Goal: Find specific page/section

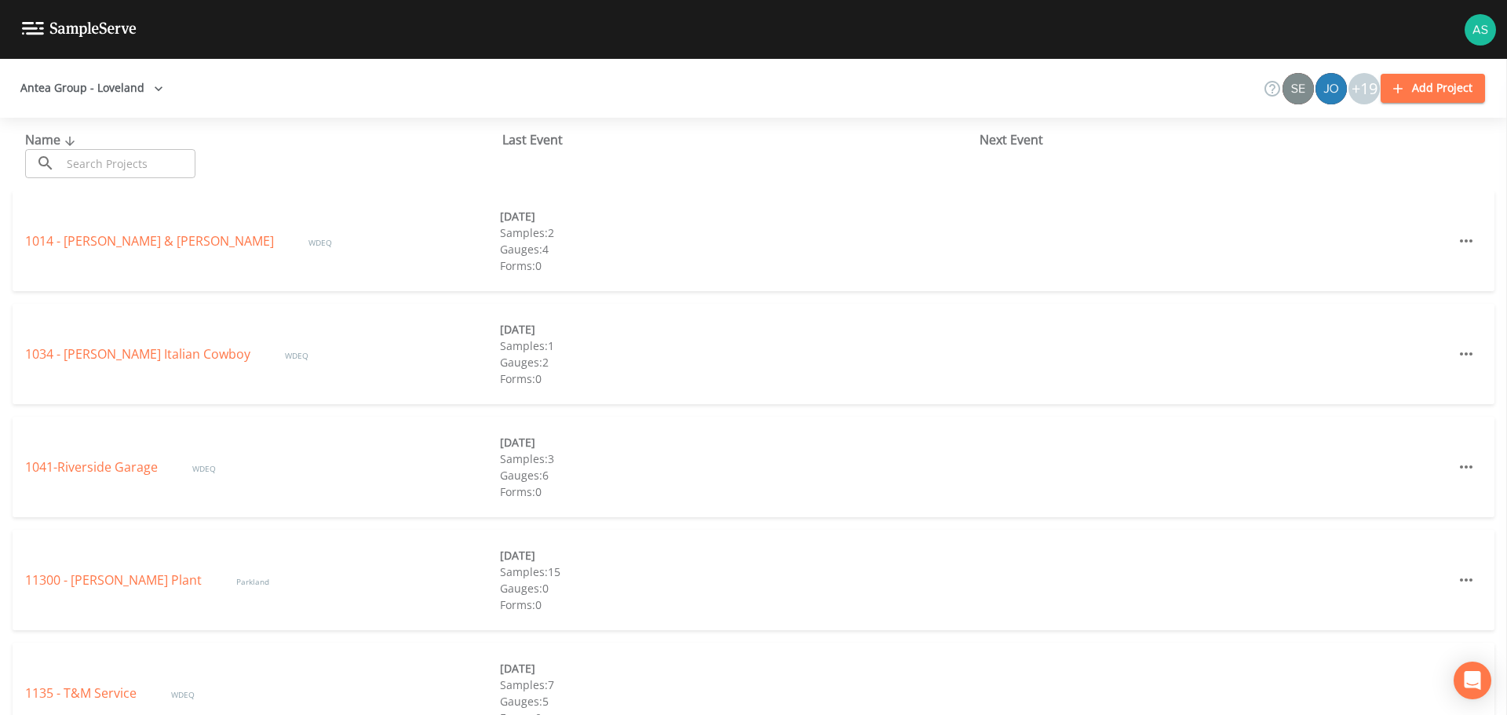
click at [126, 169] on input "text" at bounding box center [128, 163] width 134 height 29
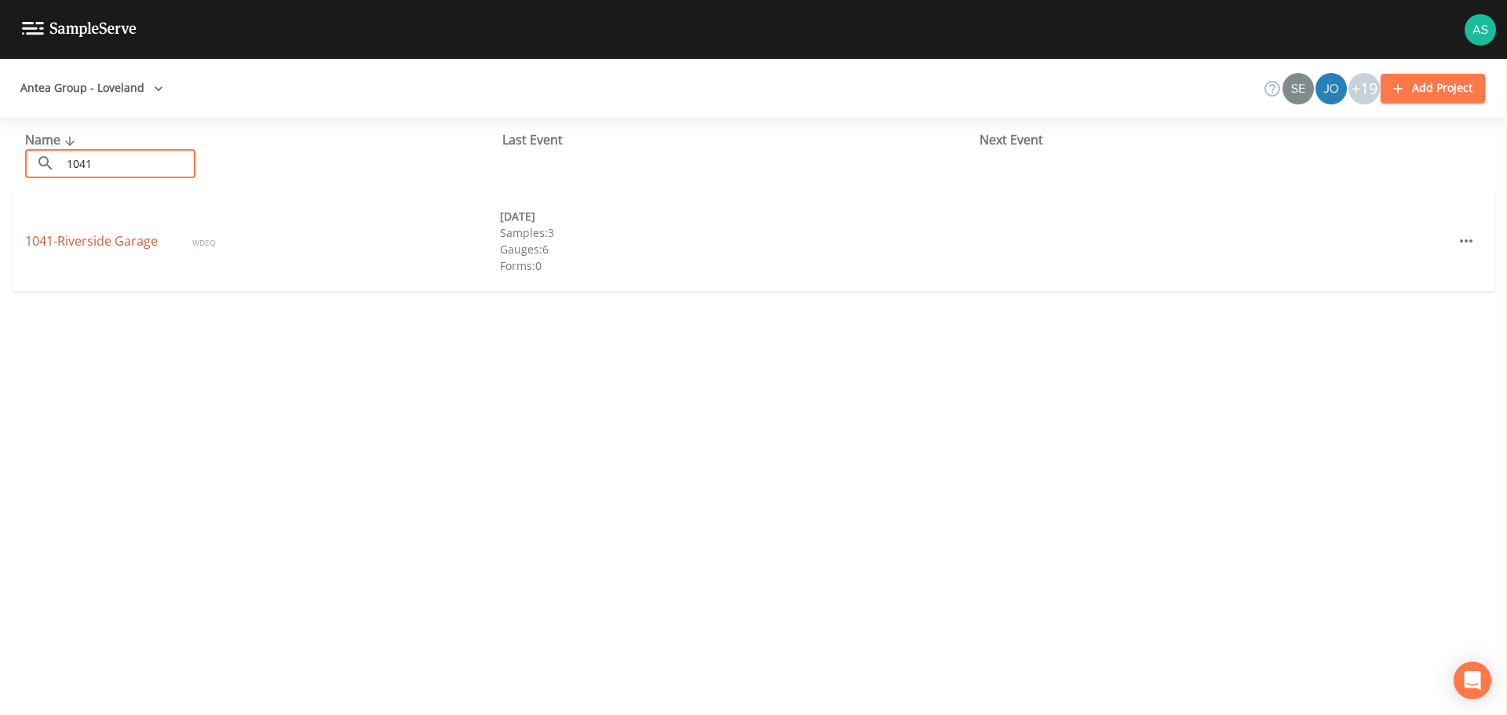
type input "1041"
click at [116, 243] on link "1041-Riverside Garage" at bounding box center [93, 240] width 136 height 17
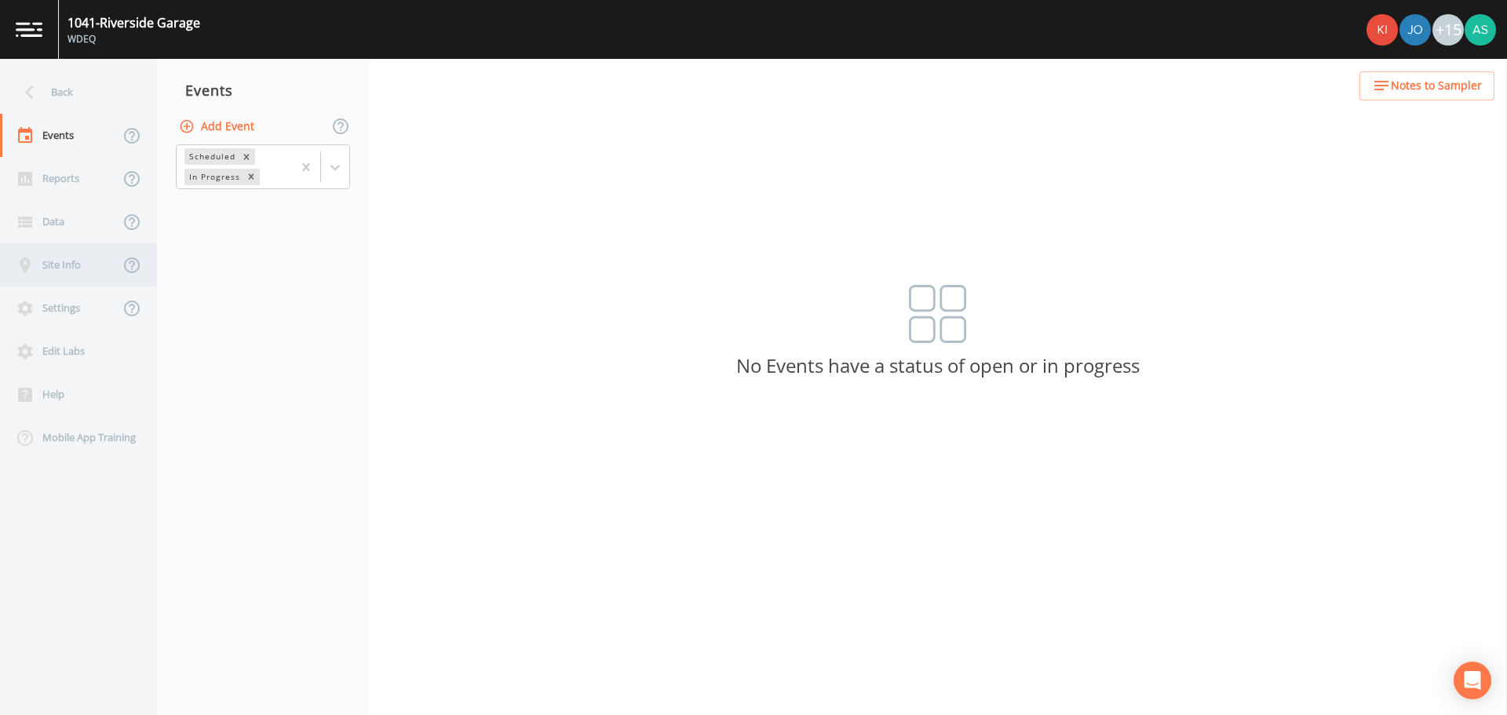
click at [56, 272] on div "Site Info" at bounding box center [59, 264] width 119 height 43
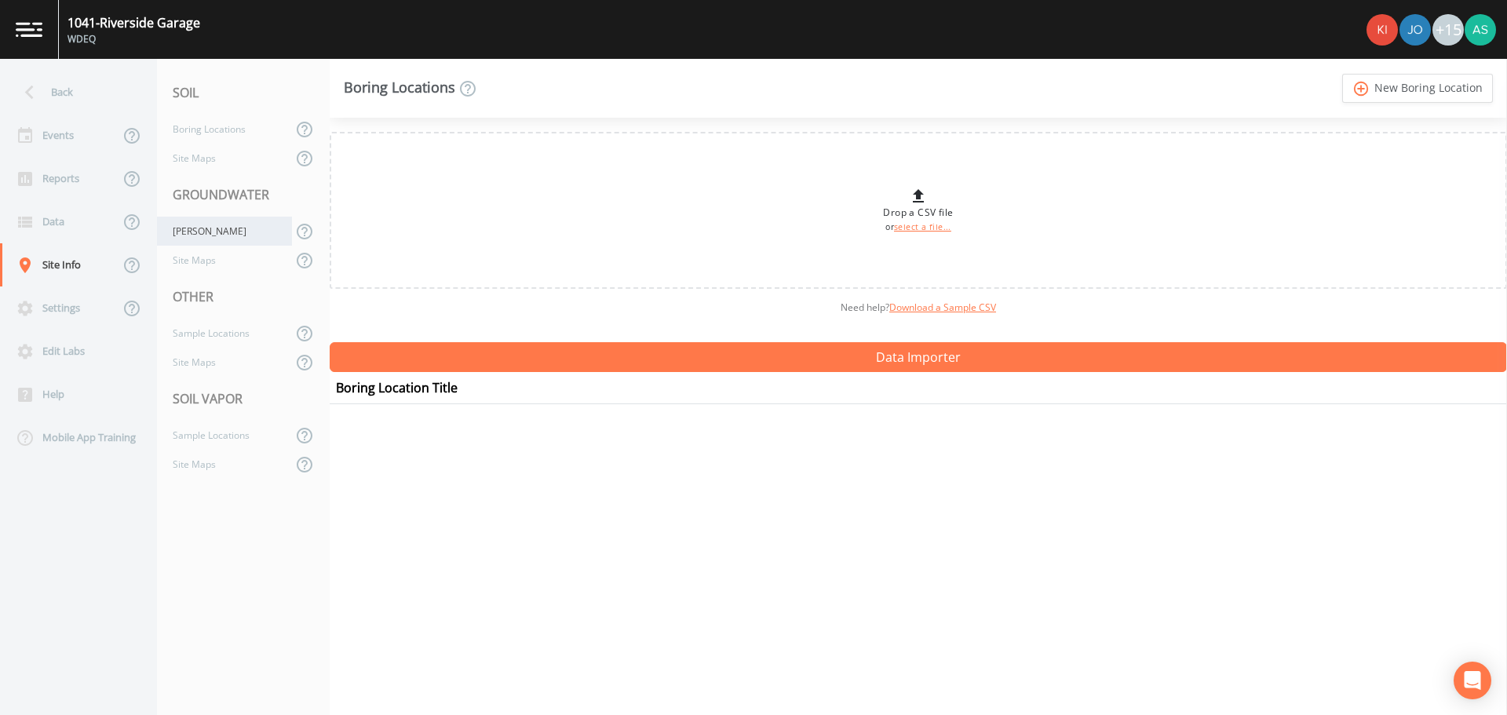
click at [201, 235] on div "[PERSON_NAME]" at bounding box center [224, 231] width 135 height 29
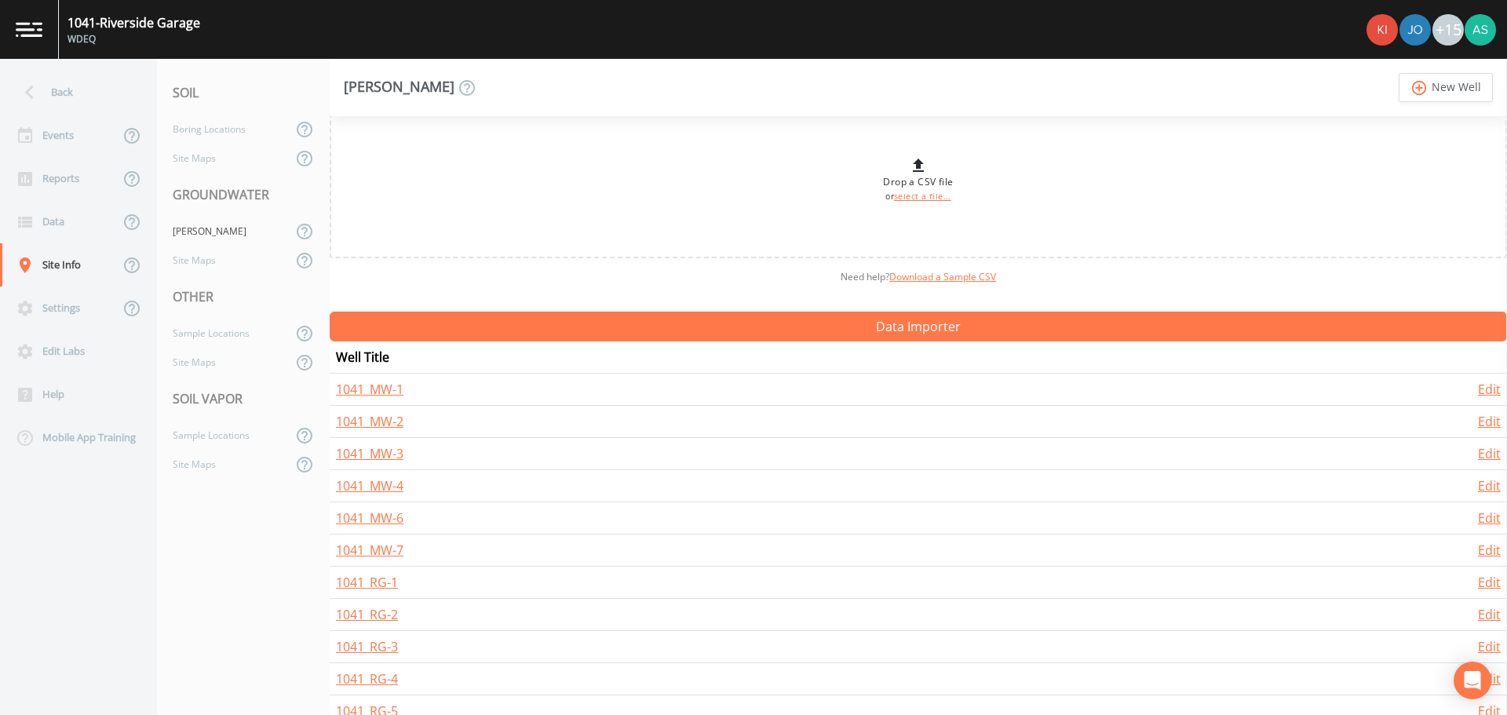
scroll to position [54, 0]
